Goal: Find specific page/section: Find specific page/section

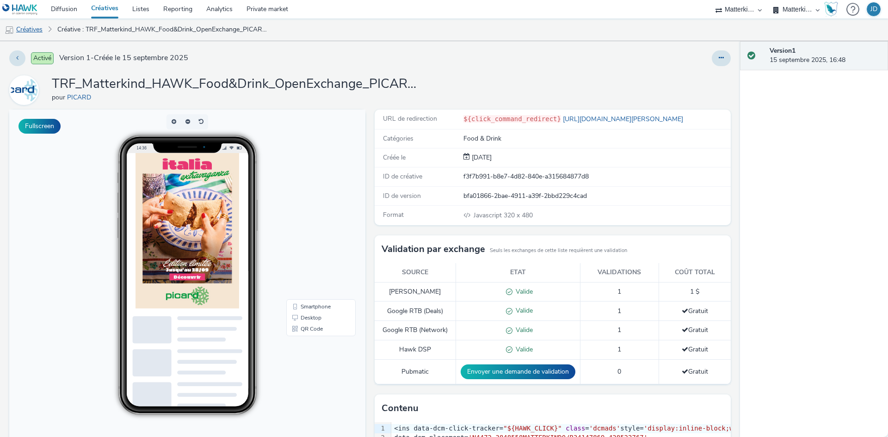
click at [43, 29] on link "Créatives" at bounding box center [23, 29] width 47 height 22
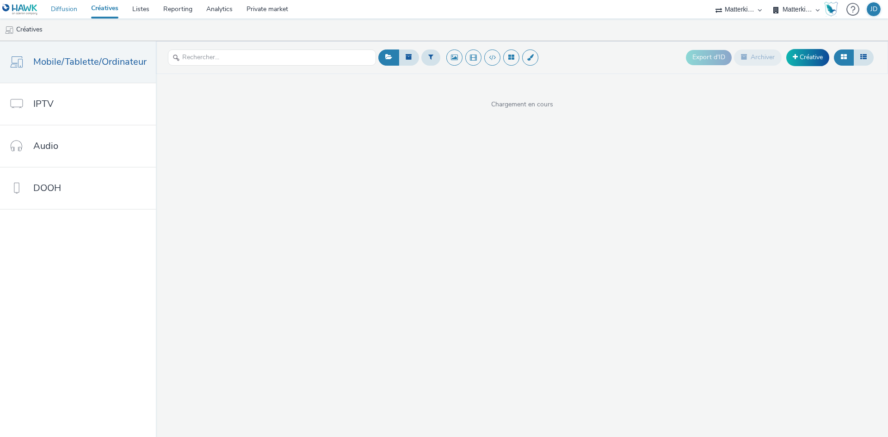
click at [68, 6] on link "Diffusion" at bounding box center [64, 9] width 40 height 18
